Goal: Task Accomplishment & Management: Use online tool/utility

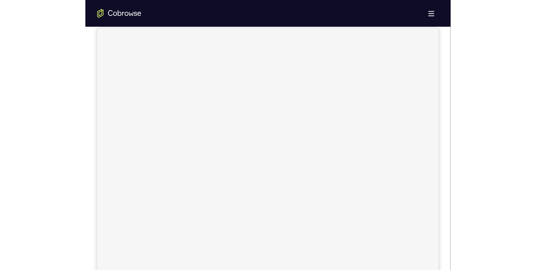
scroll to position [76, 0]
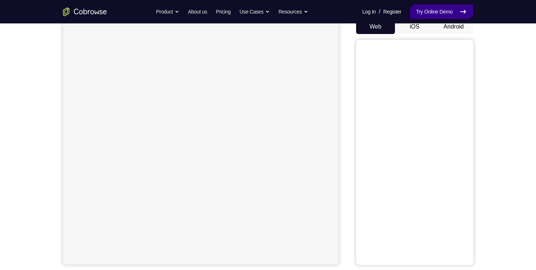
click at [362, 10] on link "Try Online Demo" at bounding box center [441, 11] width 63 height 15
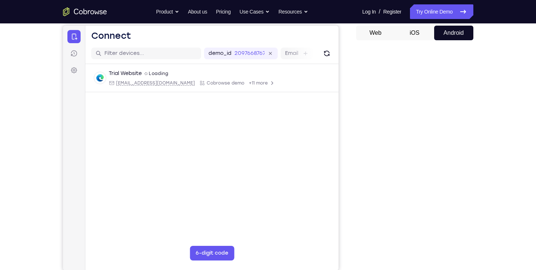
scroll to position [96, 0]
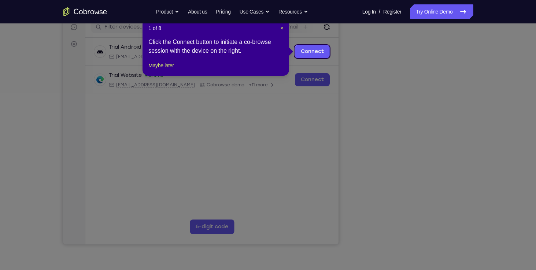
click at [414, 228] on icon at bounding box center [270, 135] width 541 height 270
click at [282, 29] on span "×" at bounding box center [281, 28] width 3 height 6
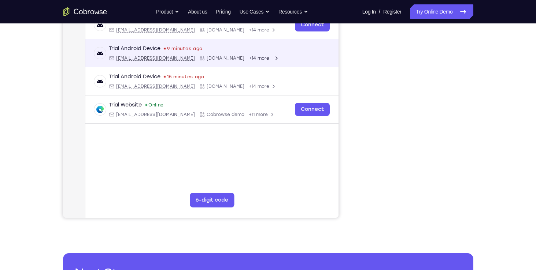
scroll to position [123, 0]
